Goal: Task Accomplishment & Management: Manage account settings

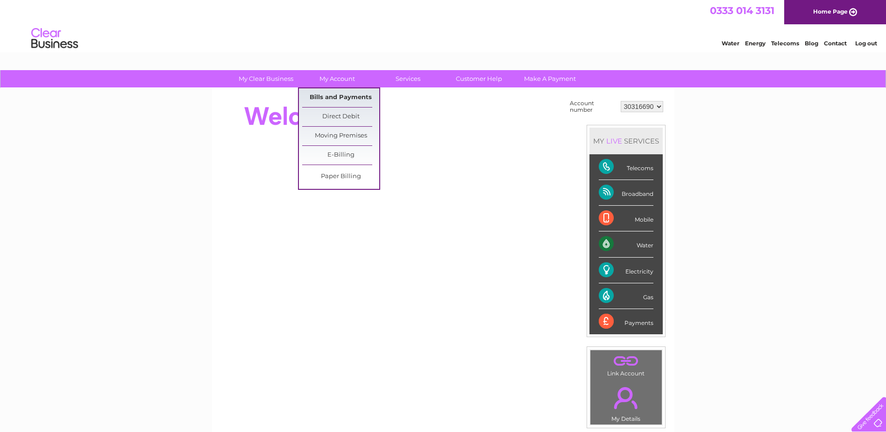
click at [344, 98] on link "Bills and Payments" at bounding box center [340, 97] width 77 height 19
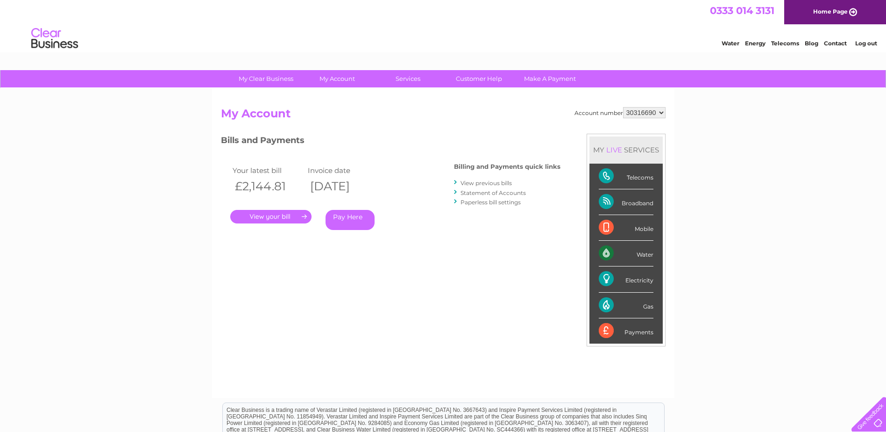
click at [278, 214] on link "." at bounding box center [270, 217] width 81 height 14
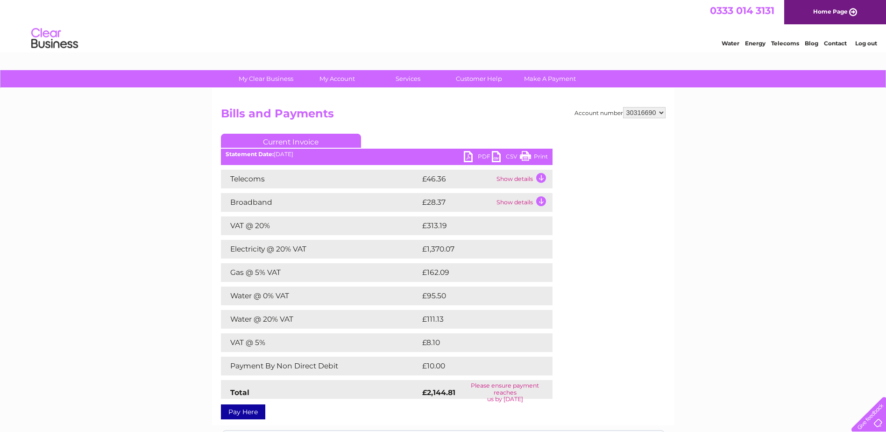
click at [516, 175] on td "Show details" at bounding box center [523, 179] width 58 height 19
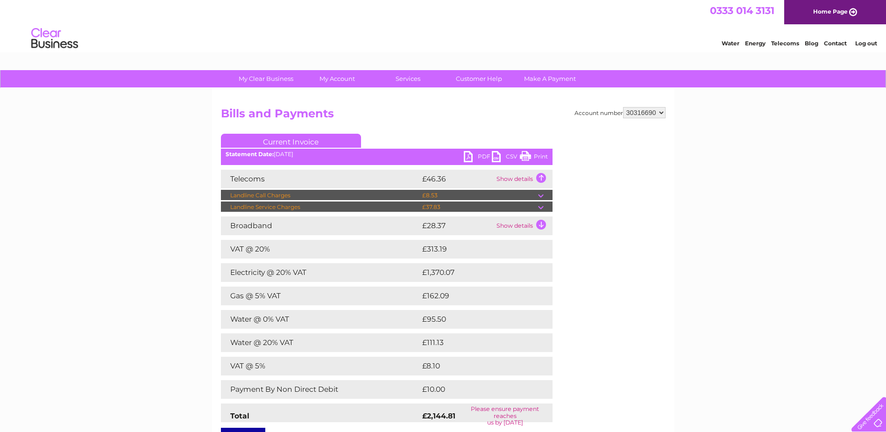
click at [521, 177] on td "Show details" at bounding box center [523, 179] width 58 height 19
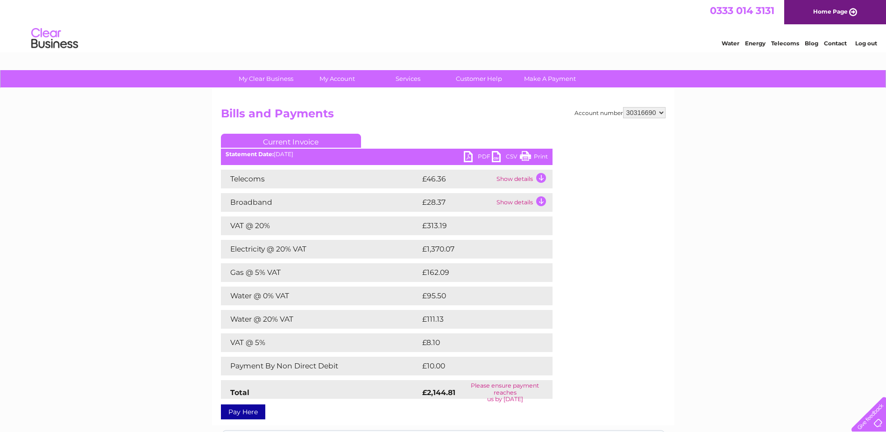
click at [470, 158] on link "PDF" at bounding box center [478, 158] width 28 height 14
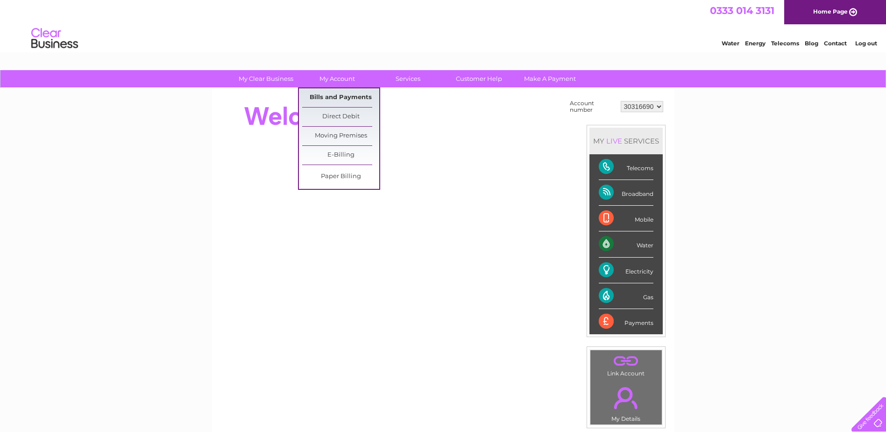
click at [333, 98] on link "Bills and Payments" at bounding box center [340, 97] width 77 height 19
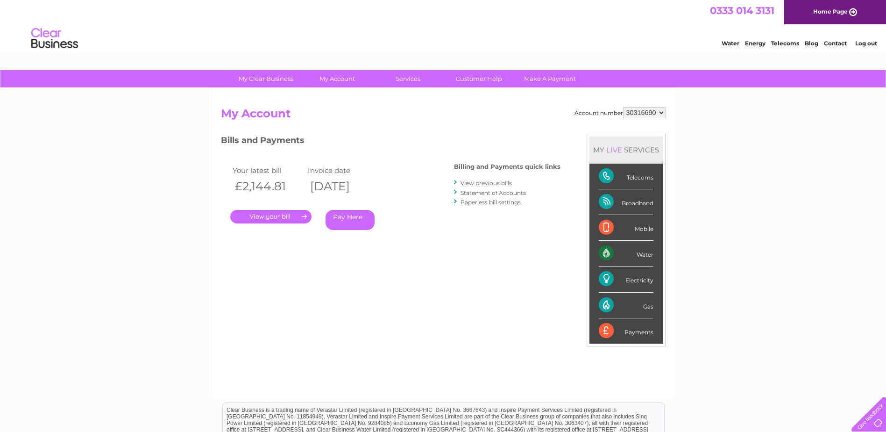
click at [488, 184] on link "View previous bills" at bounding box center [485, 182] width 51 height 7
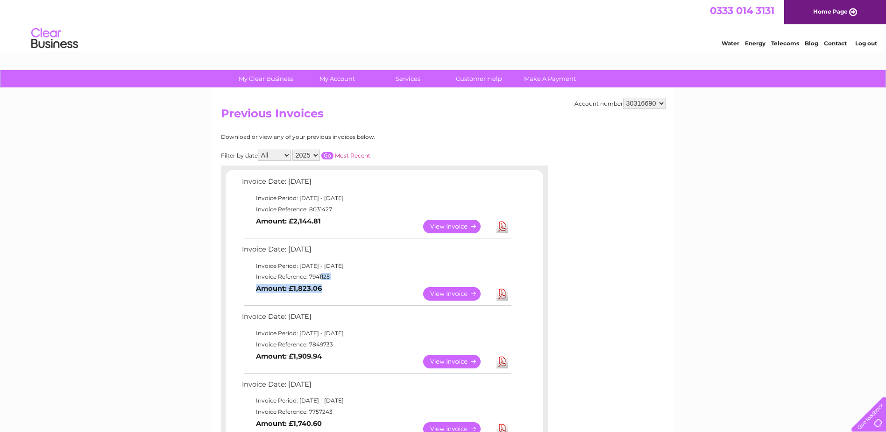
drag, startPoint x: 324, startPoint y: 288, endPoint x: 262, endPoint y: 276, distance: 62.8
click at [262, 276] on tbody "Invoice Date: [DATE] Invoice Period: [DATE] - [DATE] Invoice Reference: 7941125…" at bounding box center [376, 274] width 273 height 62
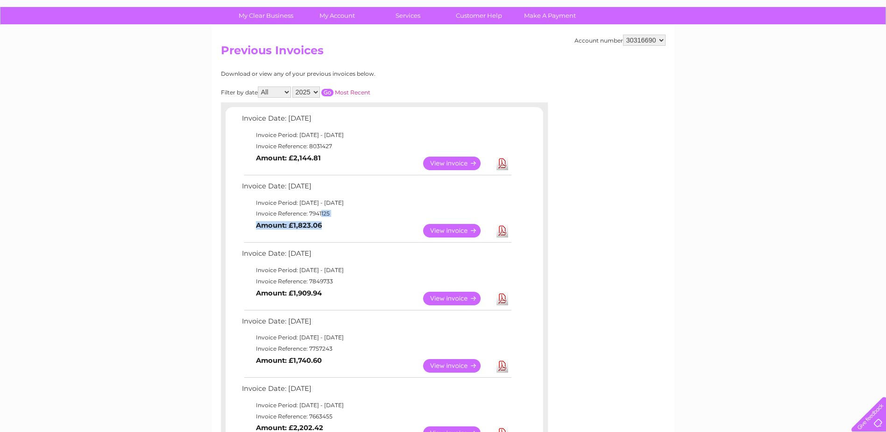
scroll to position [47, 0]
